Goal: Transaction & Acquisition: Purchase product/service

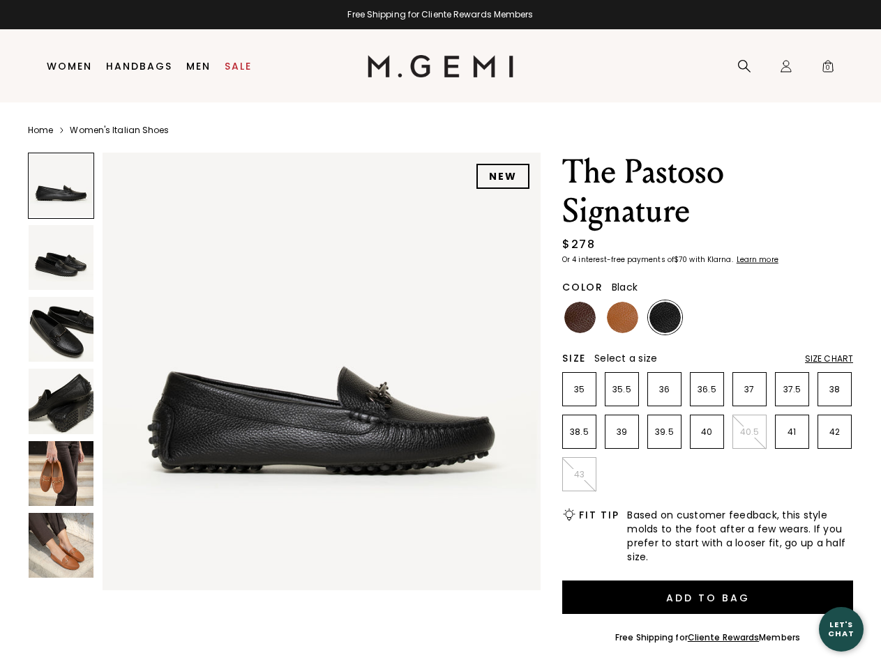
click at [440, 15] on div "Free Shipping for Cliente Rewards Members" at bounding box center [440, 14] width 881 height 11
click at [744, 66] on icon at bounding box center [744, 66] width 14 height 14
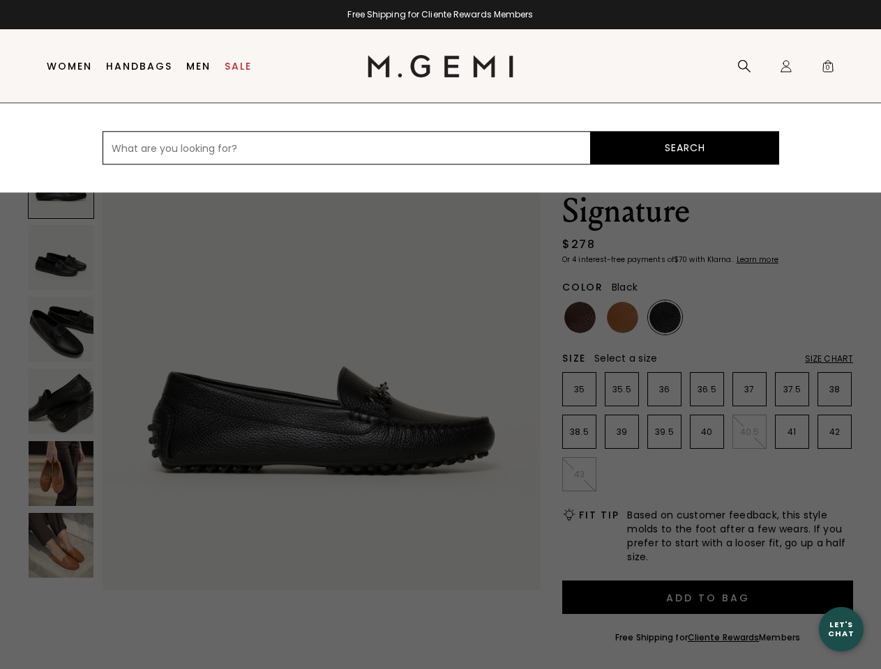
click at [786, 66] on div "Icons/20x20/profile@2x Sign In Orders Rewards Refer a Friend Address Book Call …" at bounding box center [786, 66] width 28 height 73
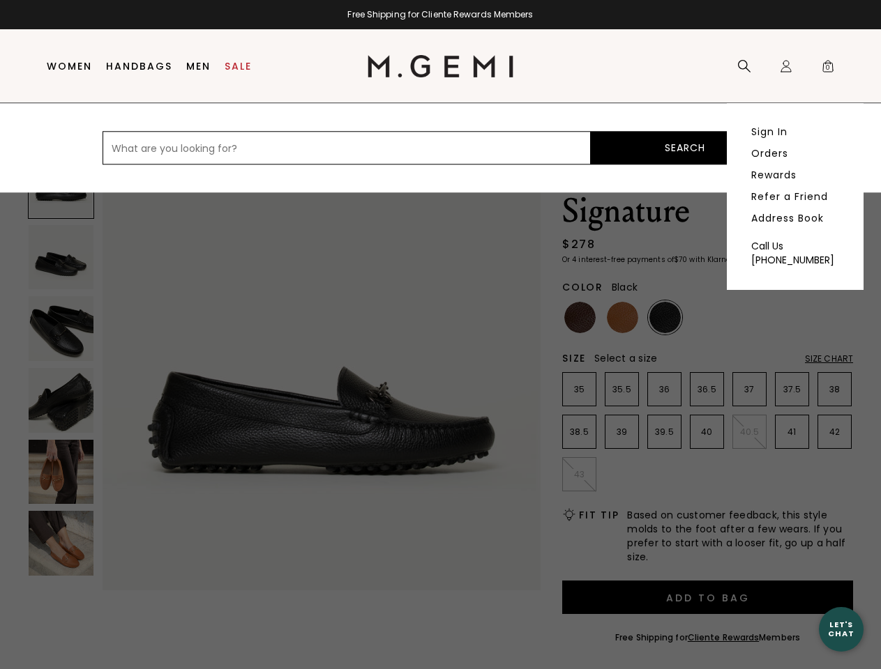
click at [828, 66] on span "0" at bounding box center [828, 69] width 14 height 14
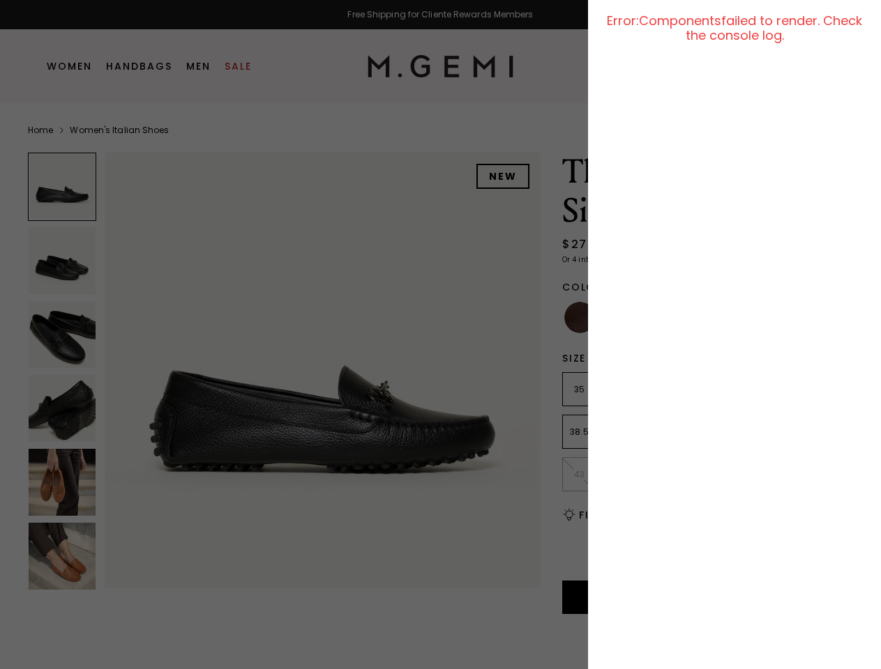
click at [110, 139] on div at bounding box center [440, 334] width 881 height 669
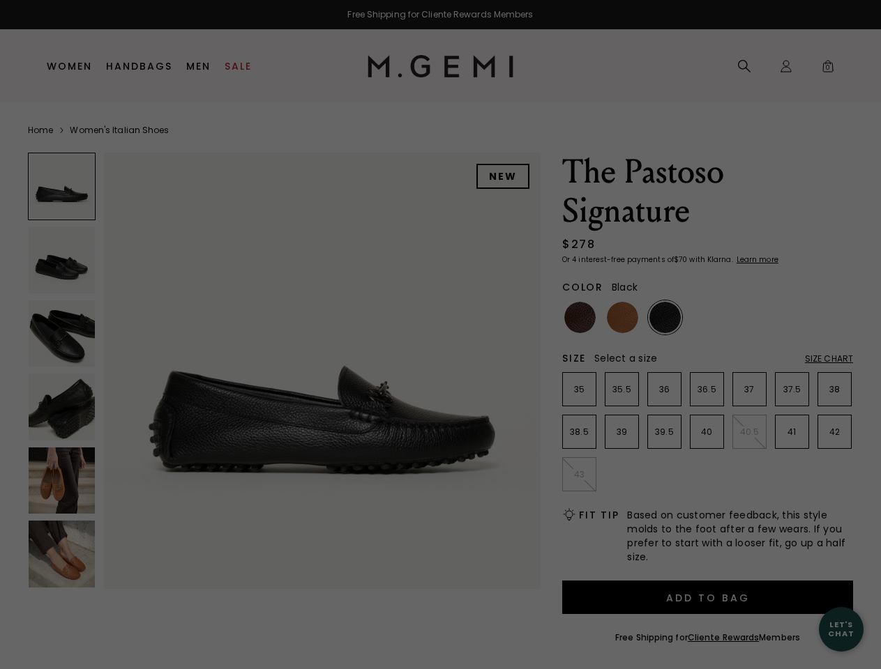
click at [284, 368] on div "Free Shipping for Cliente Rewards Members Icons/20x20/hamburger@2x Women Shop A…" at bounding box center [440, 334] width 881 height 669
click at [61, 186] on div at bounding box center [62, 187] width 68 height 68
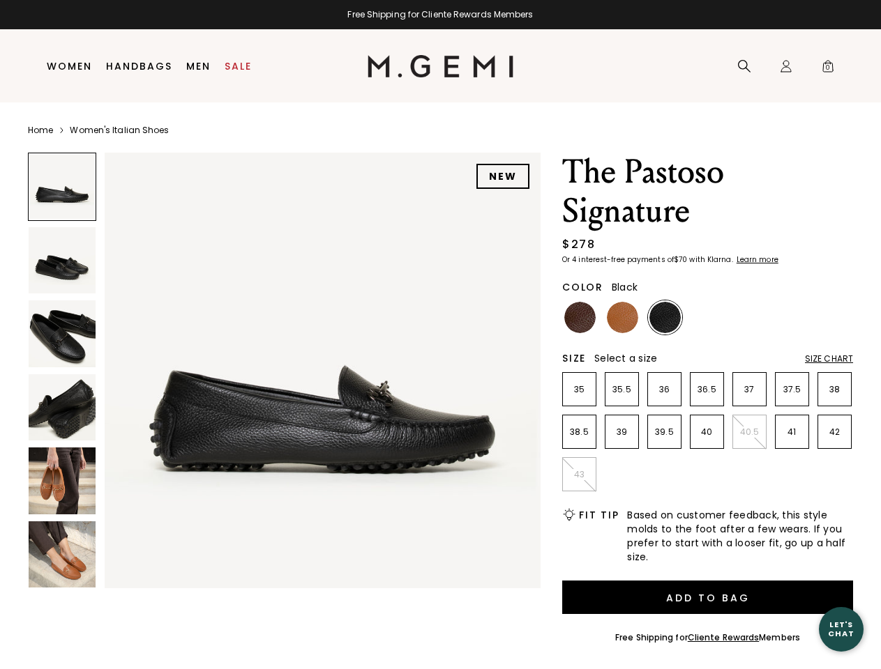
click at [61, 257] on img at bounding box center [62, 260] width 67 height 67
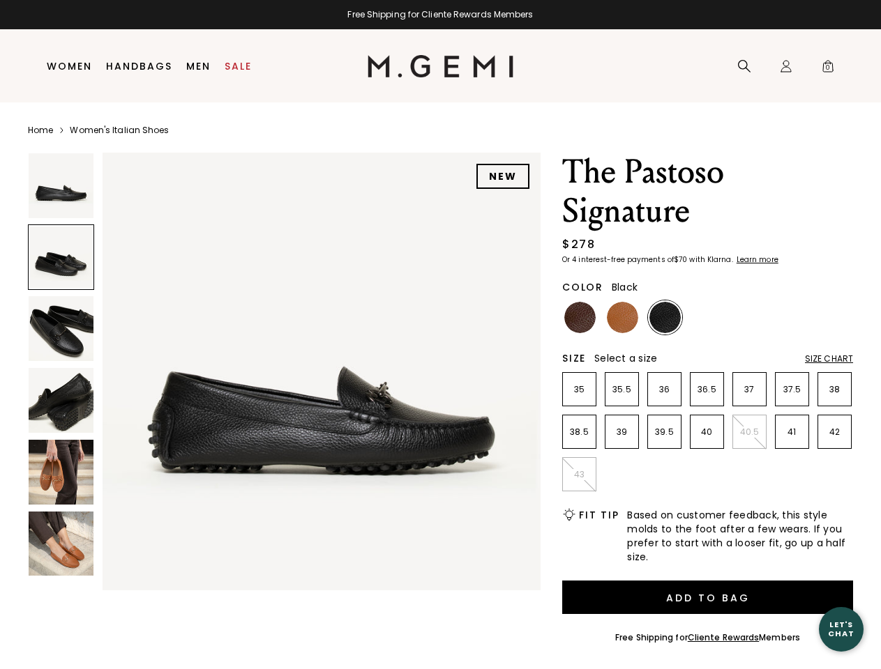
click at [61, 329] on img at bounding box center [61, 328] width 65 height 65
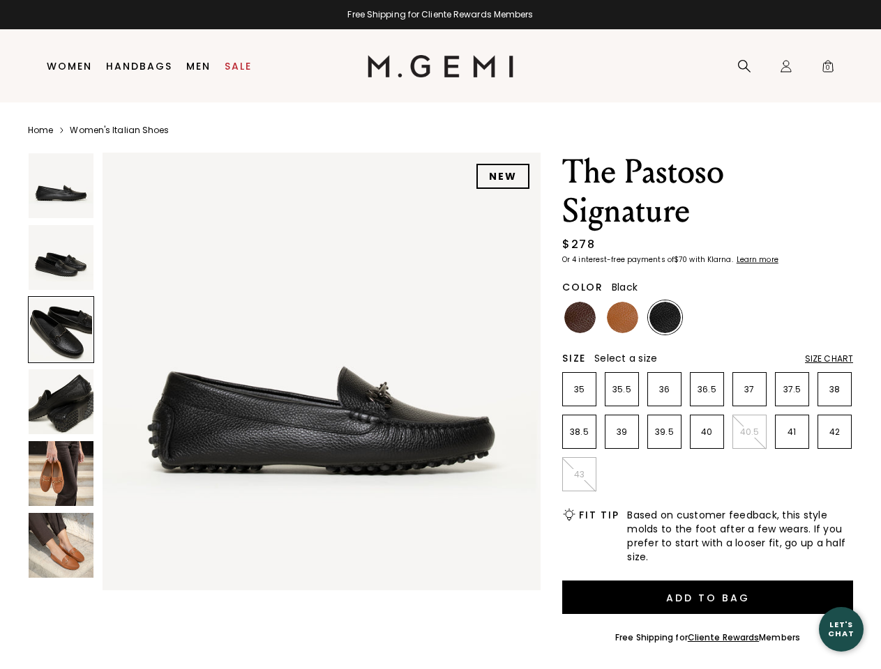
click at [61, 401] on img at bounding box center [61, 402] width 65 height 65
